Goal: Task Accomplishment & Management: Complete application form

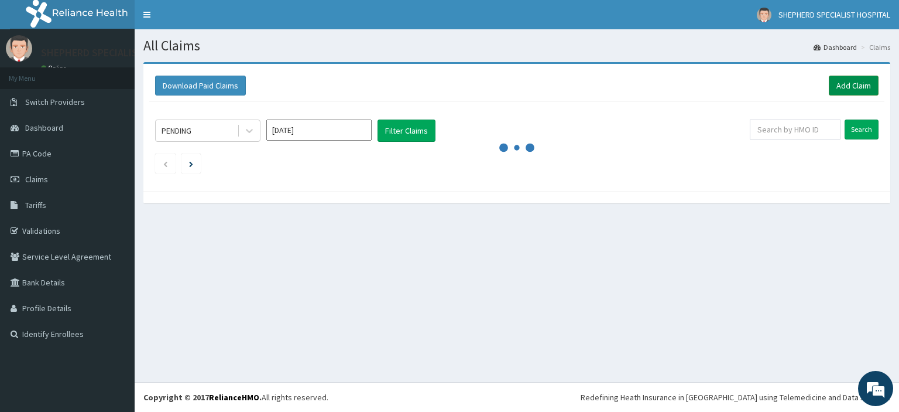
click at [867, 86] on link "Add Claim" at bounding box center [854, 86] width 50 height 20
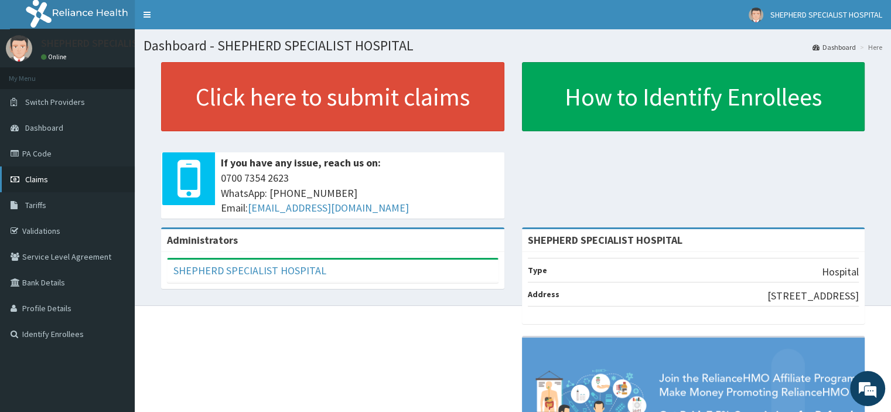
click at [52, 179] on link "Claims" at bounding box center [67, 179] width 135 height 26
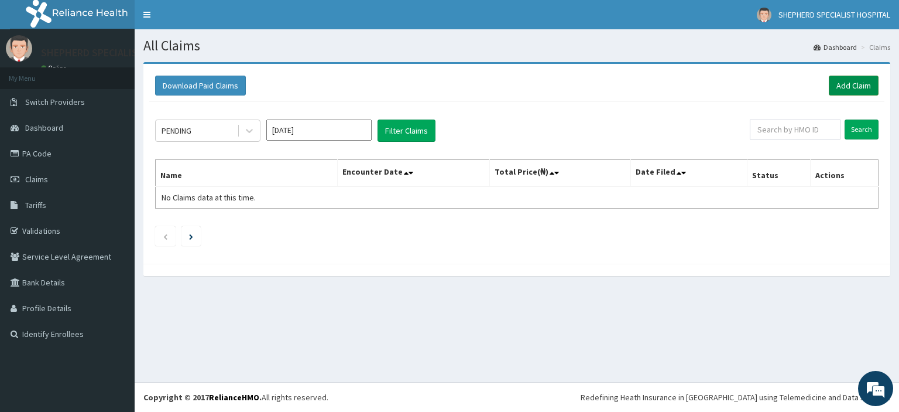
click at [857, 80] on link "Add Claim" at bounding box center [854, 86] width 50 height 20
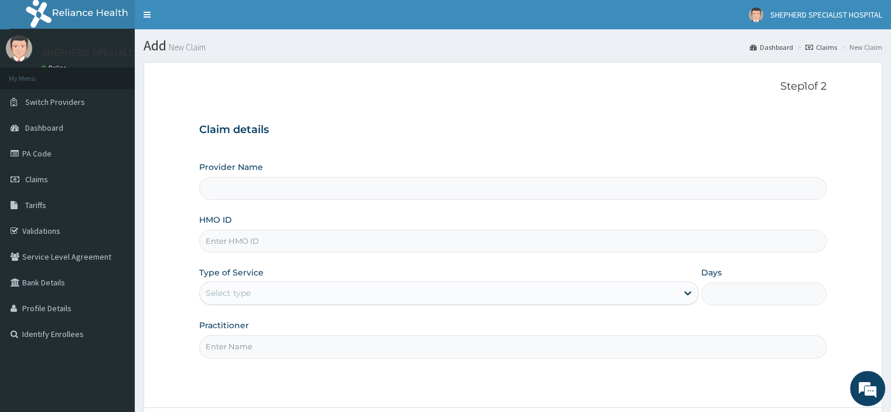
type input "SHEPHERD SPECIALIST HOSPITAL"
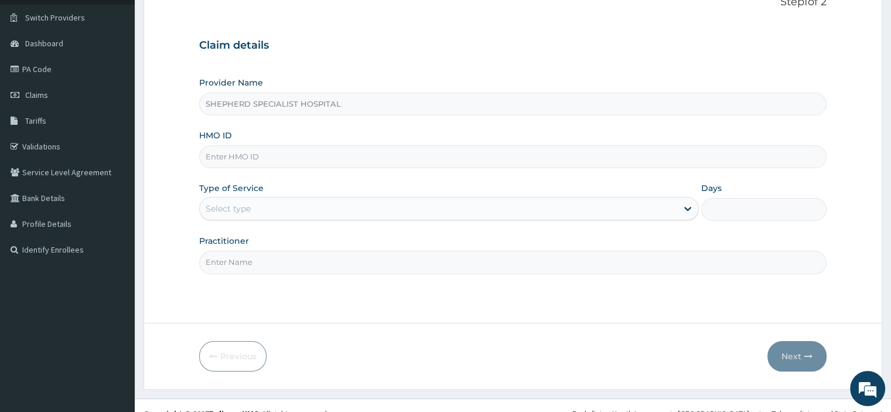
scroll to position [85, 0]
click at [300, 155] on input "HMO ID" at bounding box center [512, 156] width 626 height 23
type input "SBG/11141/B"
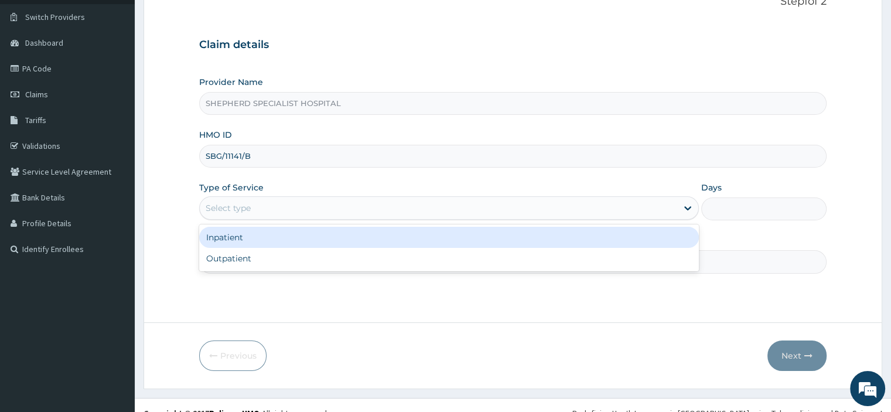
click at [371, 206] on div "Select type" at bounding box center [438, 207] width 477 height 19
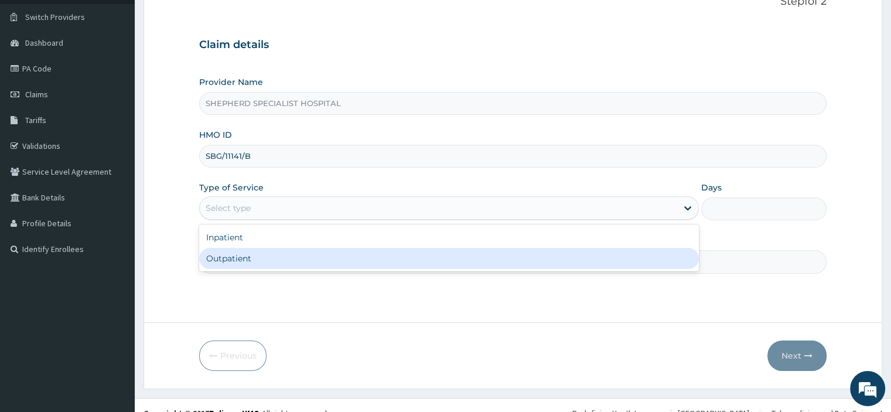
click at [290, 256] on div "Outpatient" at bounding box center [448, 258] width 499 height 21
type input "1"
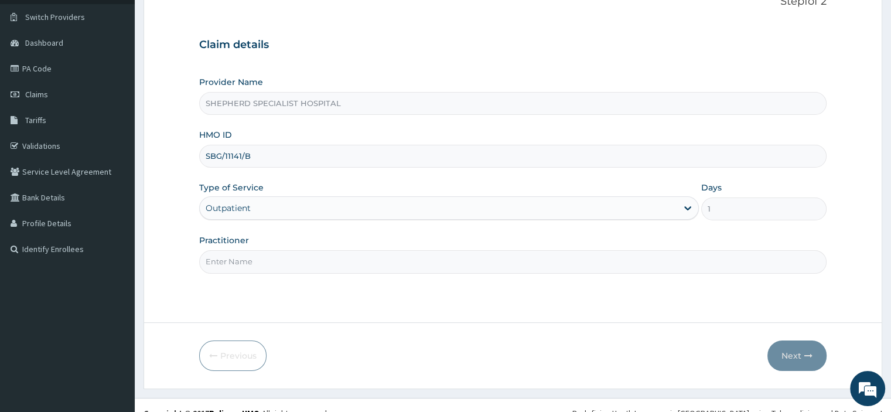
click at [262, 260] on input "Practitioner" at bounding box center [512, 261] width 626 height 23
type input "Dr Bashar"
click at [792, 354] on button "Next" at bounding box center [796, 355] width 59 height 30
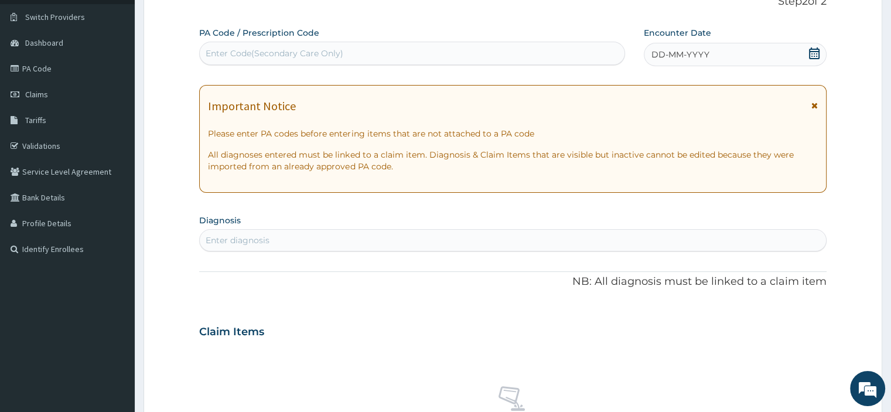
click at [812, 51] on icon at bounding box center [814, 53] width 11 height 12
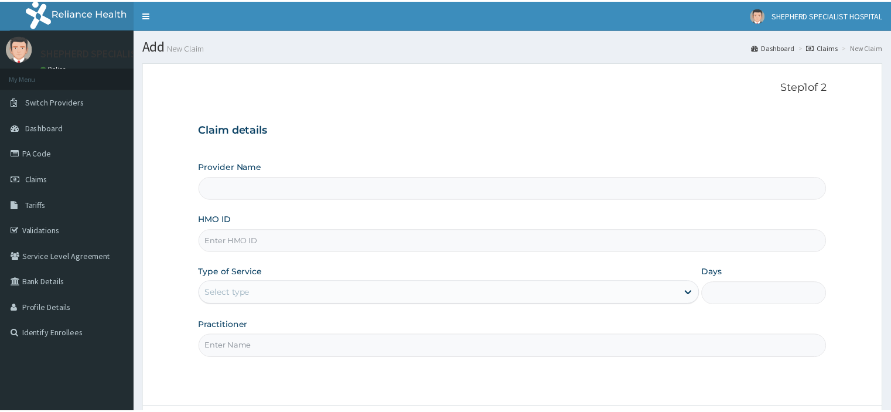
scroll to position [85, 0]
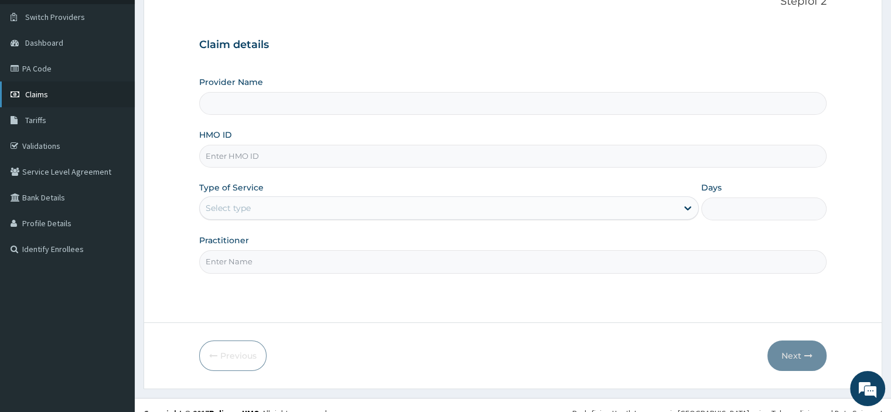
type input "SHEPHERD SPECIALIST HOSPITAL"
click at [30, 97] on span "Claims" at bounding box center [36, 94] width 23 height 11
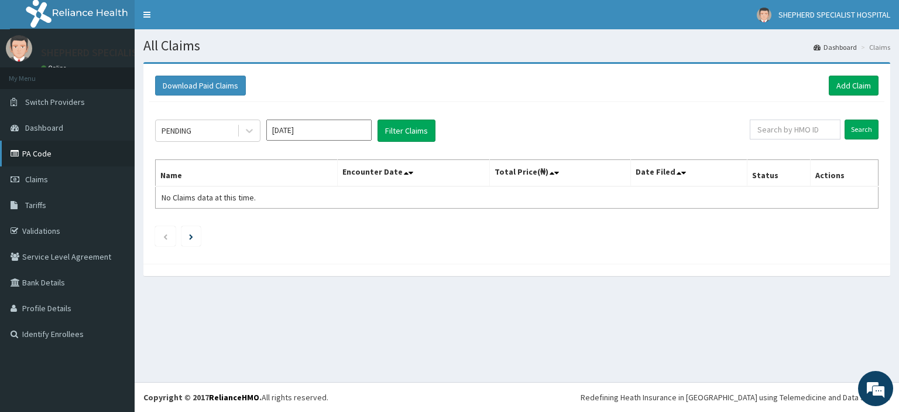
click at [31, 156] on link "PA Code" at bounding box center [67, 154] width 135 height 26
click at [43, 154] on link "PA Code" at bounding box center [67, 154] width 135 height 26
